Goal: Task Accomplishment & Management: Manage account settings

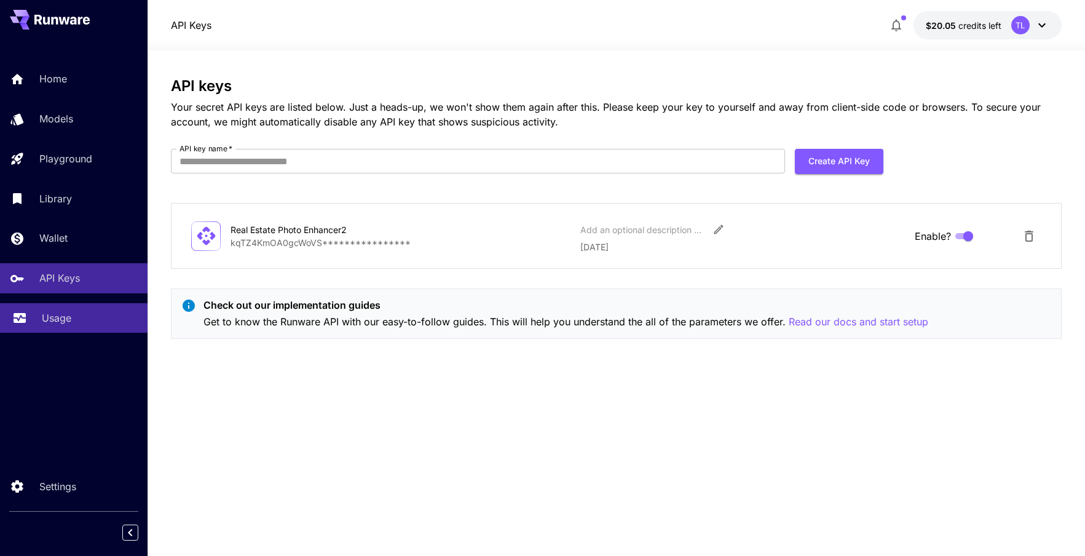
click at [55, 322] on p "Usage" at bounding box center [56, 317] width 29 height 15
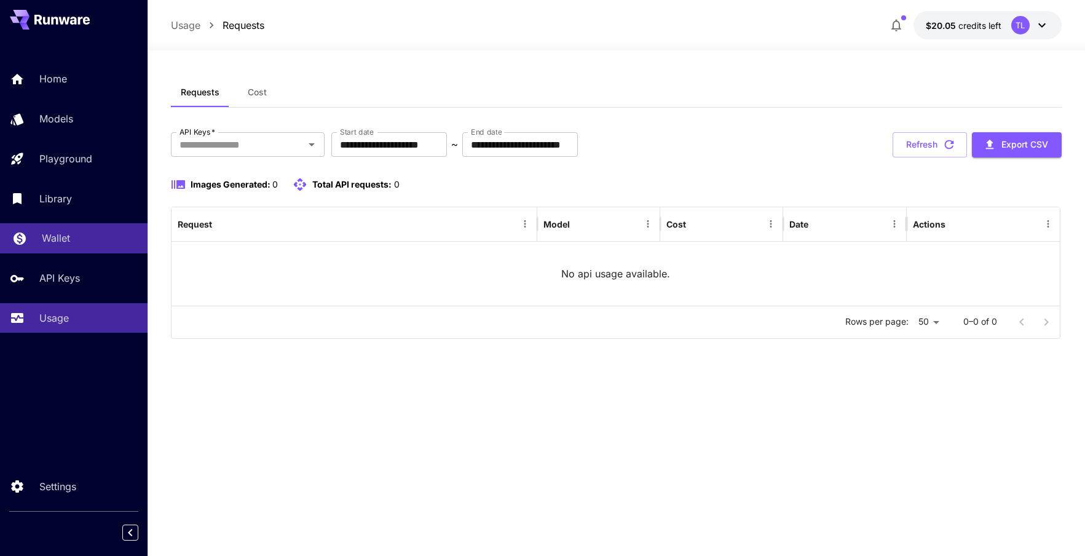
click at [52, 226] on link "Wallet" at bounding box center [73, 238] width 147 height 30
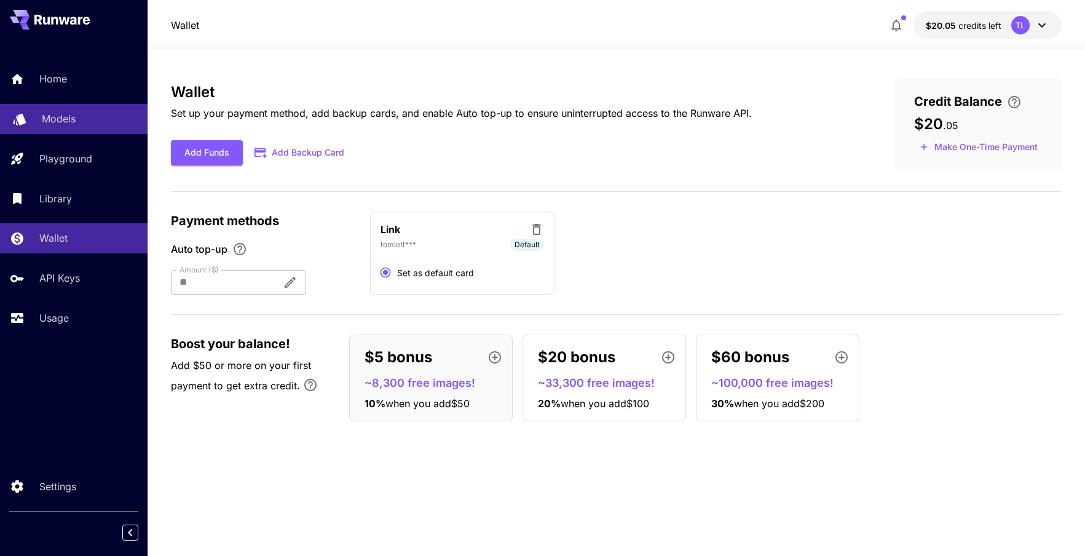
click at [52, 120] on p "Models" at bounding box center [59, 118] width 34 height 15
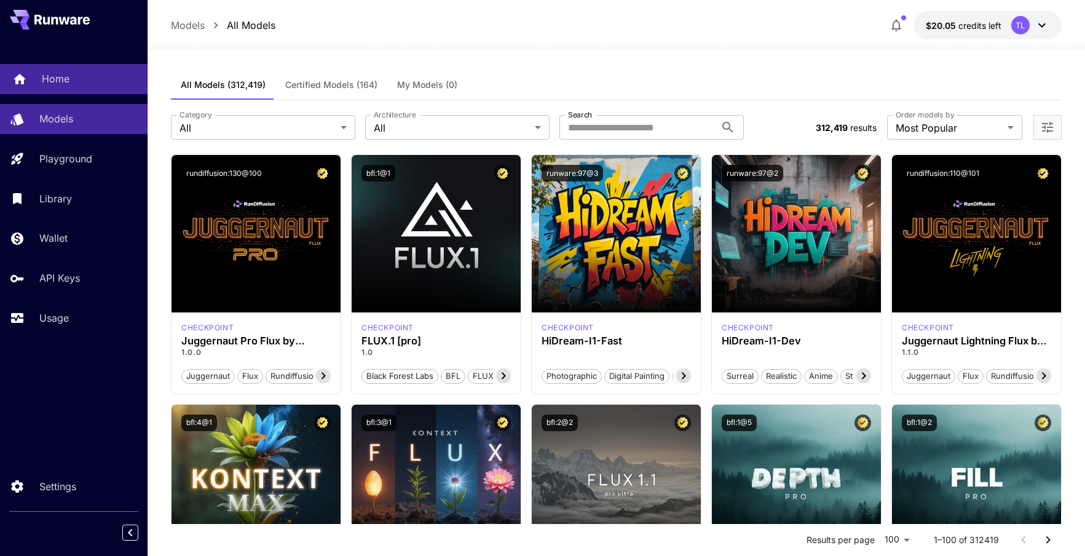
click at [53, 71] on p "Home" at bounding box center [56, 78] width 28 height 15
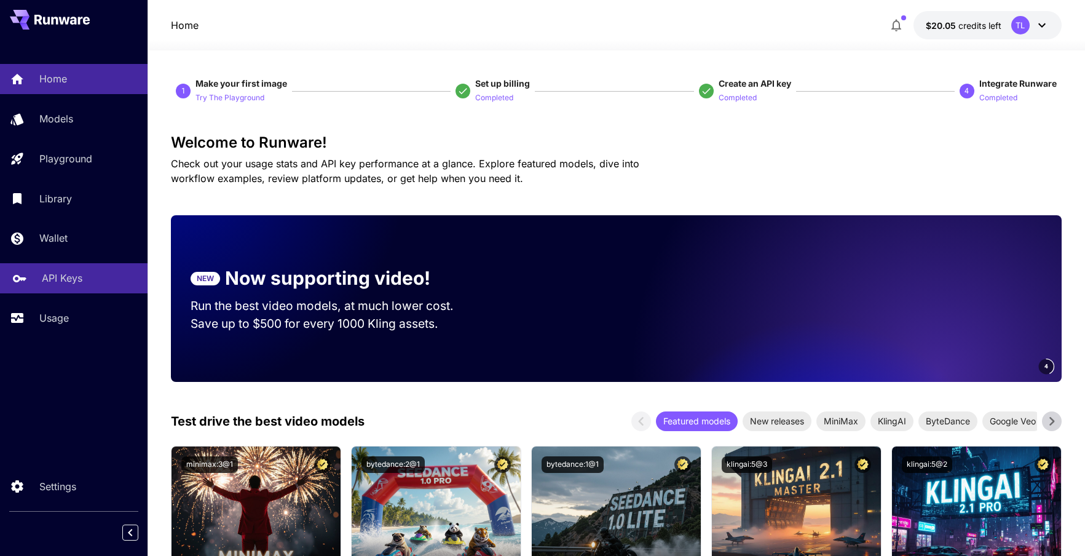
click at [68, 275] on p "API Keys" at bounding box center [62, 277] width 41 height 15
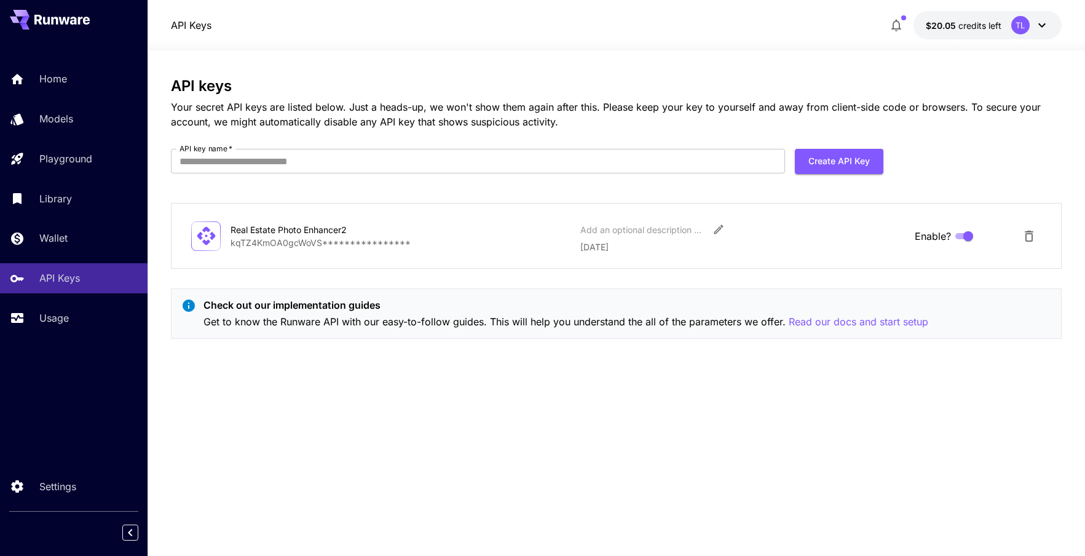
click at [1045, 23] on icon at bounding box center [1041, 25] width 15 height 15
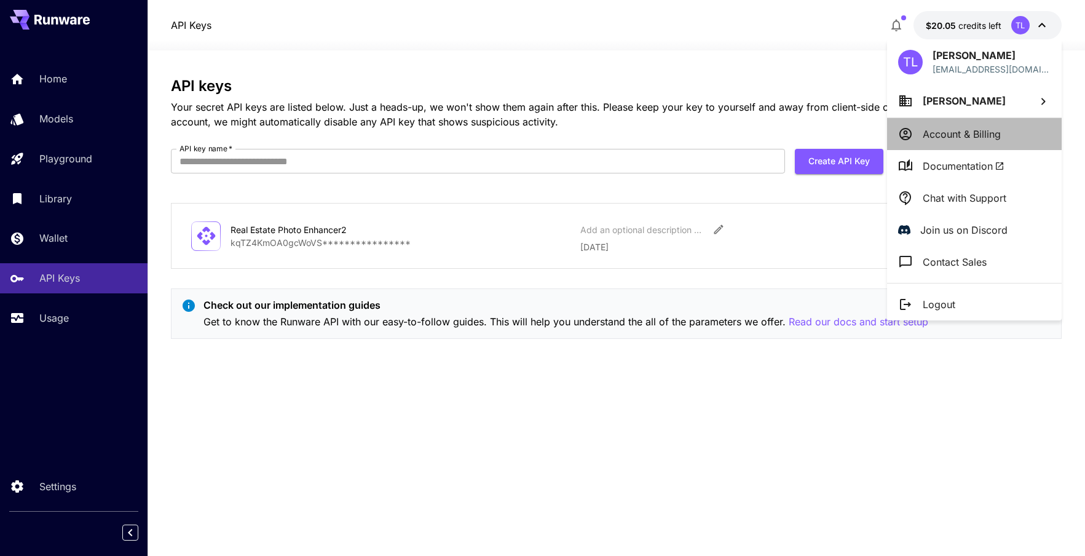
click at [997, 132] on p "Account & Billing" at bounding box center [961, 134] width 78 height 15
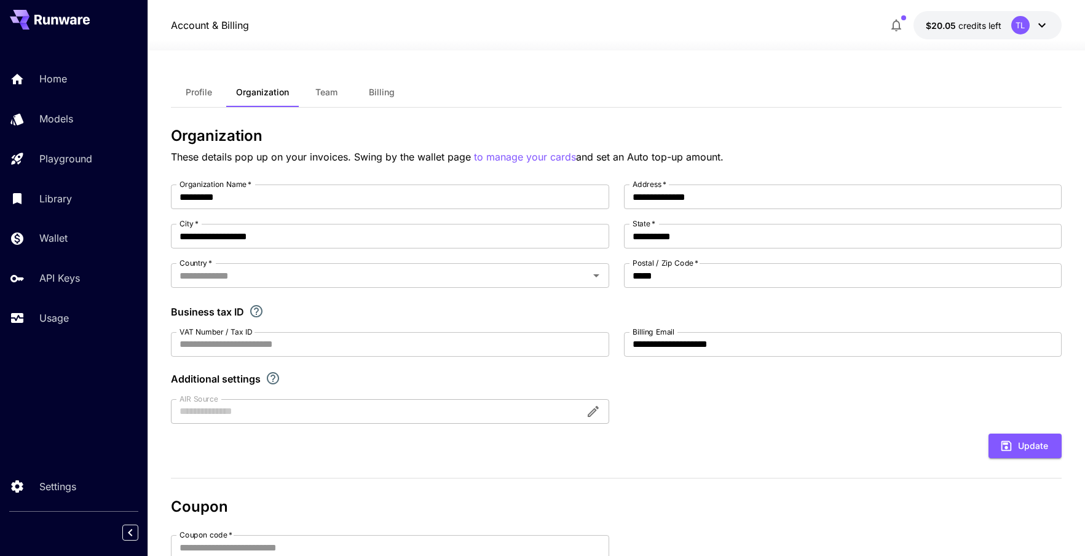
type input "**********"
click at [186, 93] on span "Profile" at bounding box center [199, 92] width 26 height 11
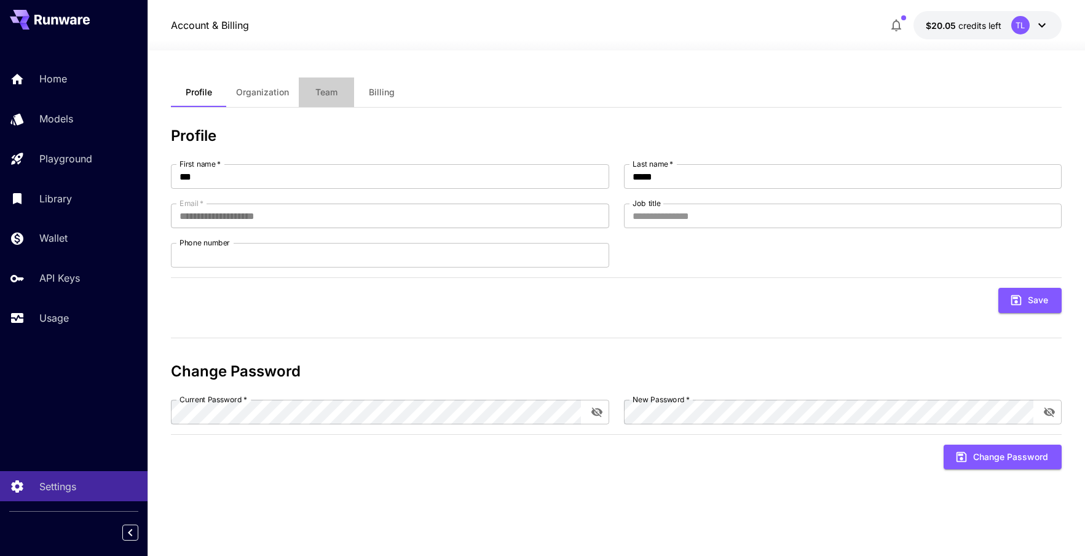
click at [323, 81] on button "Team" at bounding box center [326, 91] width 55 height 29
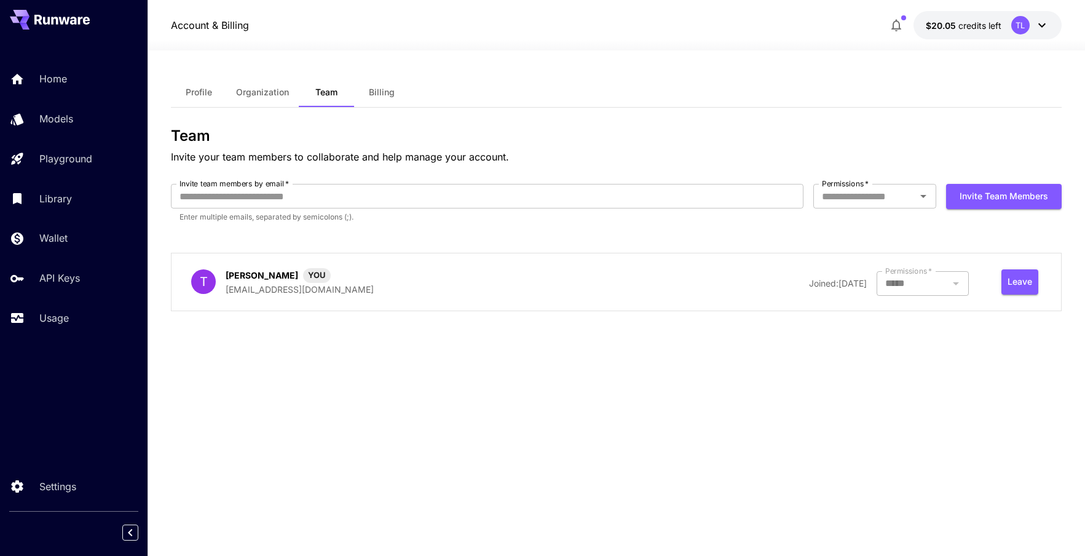
click at [391, 91] on span "Billing" at bounding box center [382, 92] width 26 height 11
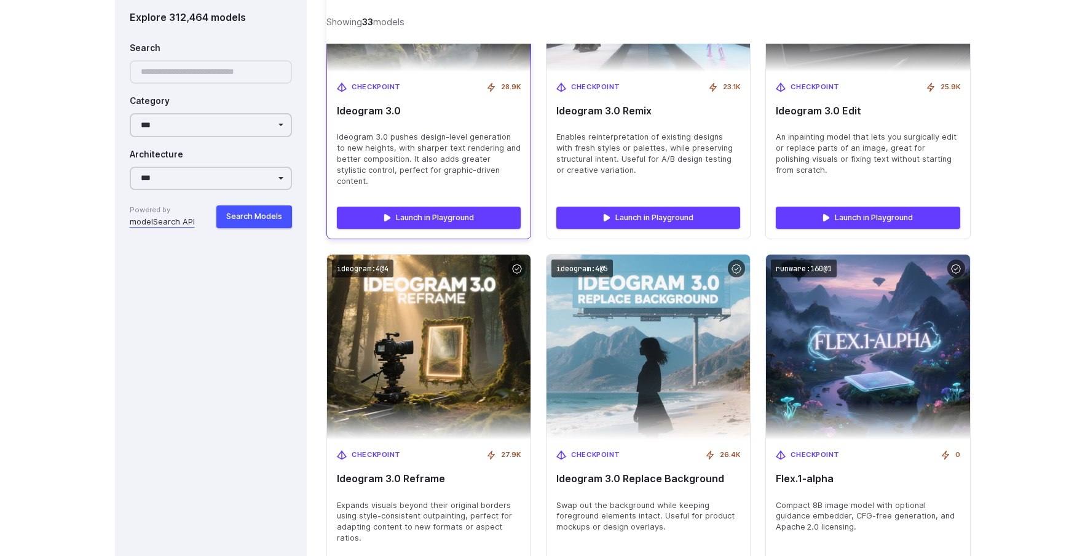
scroll to position [1953, 0]
